Goal: Information Seeking & Learning: Learn about a topic

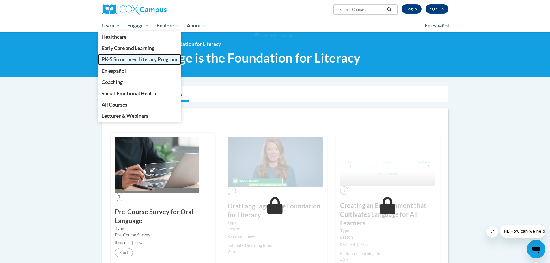
click at [120, 58] on span "PK-5 Structured Literacy Program" at bounding box center [140, 59] width 76 height 6
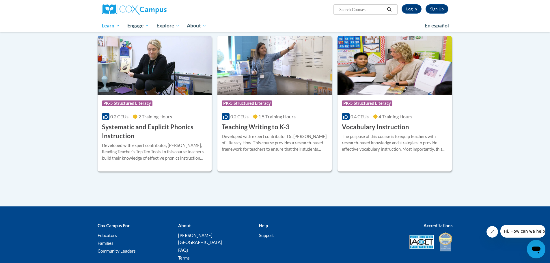
scroll to position [659, 0]
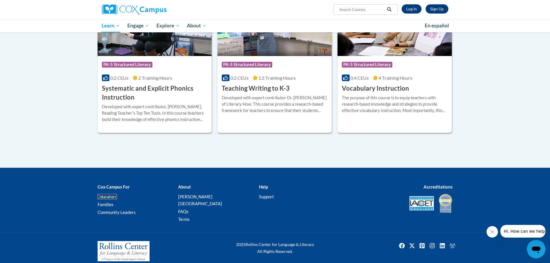
click at [110, 199] on link "Educators" at bounding box center [107, 196] width 19 height 5
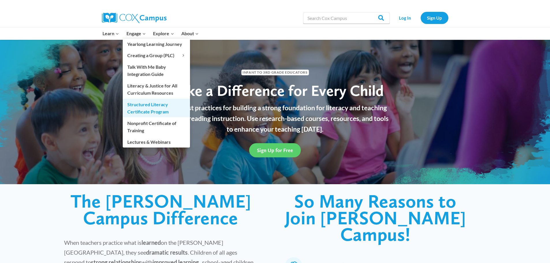
click at [146, 109] on link "Structured Literacy Certificate Program" at bounding box center [156, 108] width 67 height 18
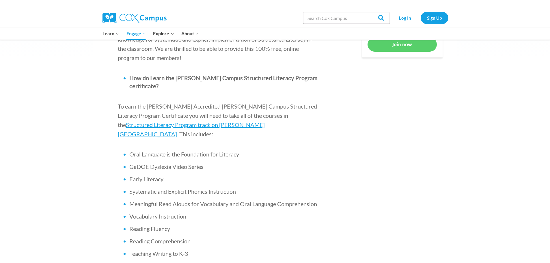
scroll to position [335, 0]
click at [265, 122] on span "Structured Literacy Program track on [PERSON_NAME][GEOGRAPHIC_DATA]" at bounding box center [191, 130] width 147 height 16
